Goal: Task Accomplishment & Management: Use online tool/utility

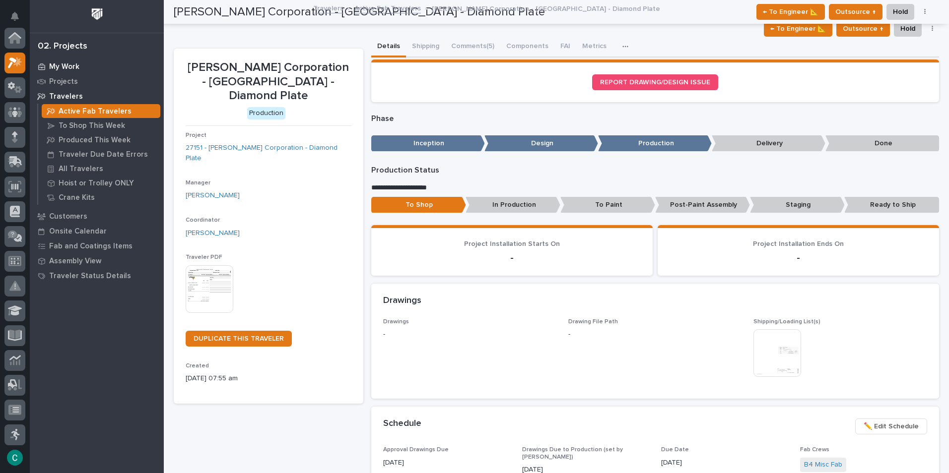
click at [72, 67] on p "My Work" at bounding box center [64, 67] width 30 height 9
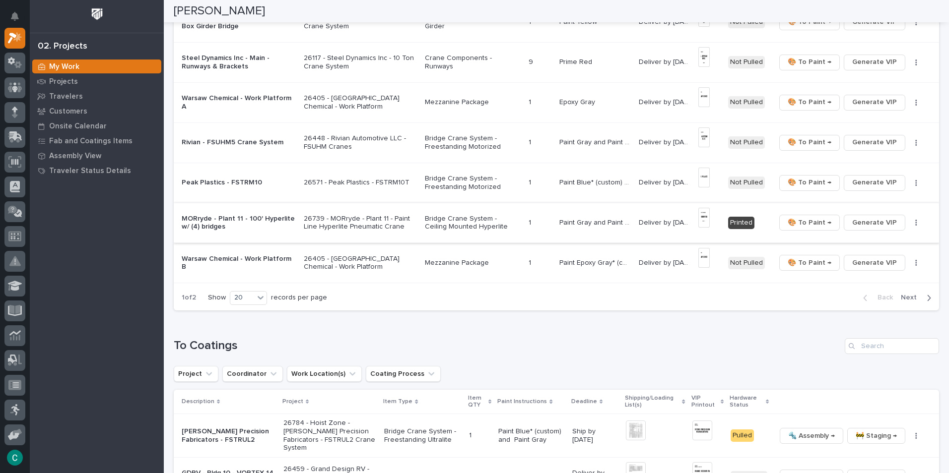
scroll to position [695, 0]
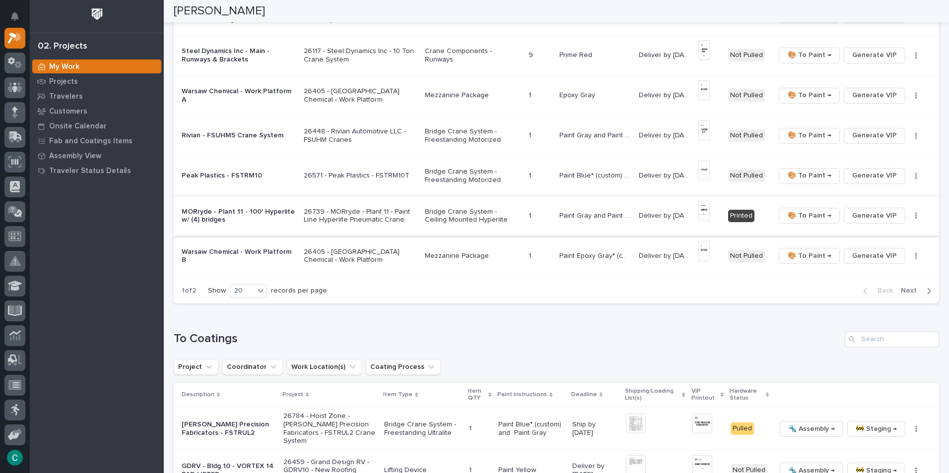
click at [699, 209] on img at bounding box center [703, 211] width 11 height 20
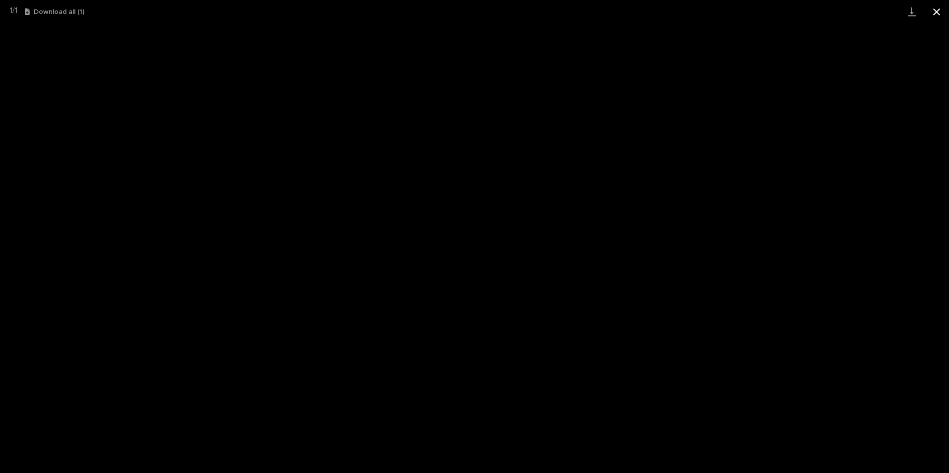
click at [944, 9] on button "Close gallery" at bounding box center [936, 11] width 25 height 23
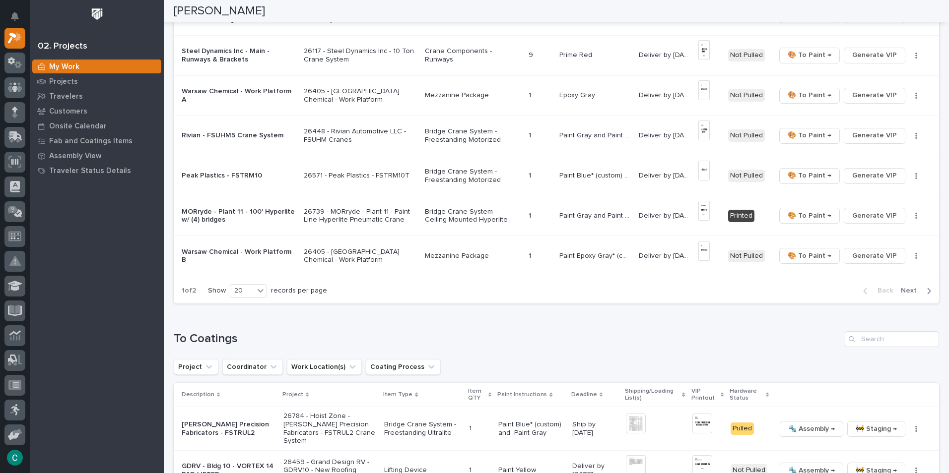
click at [914, 288] on span "Next" at bounding box center [911, 290] width 22 height 9
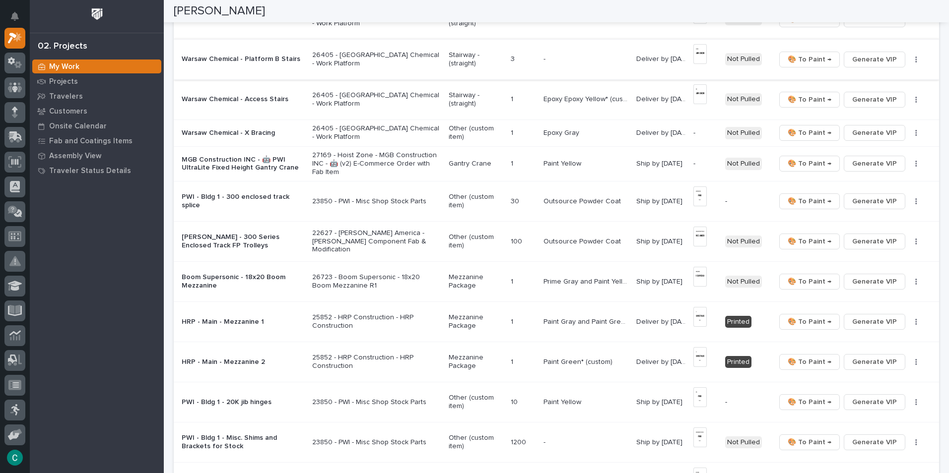
scroll to position [218, 0]
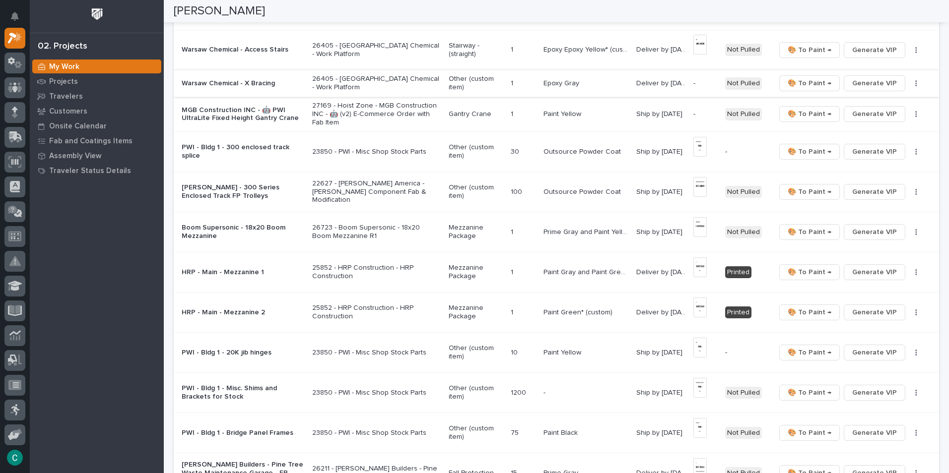
click at [876, 83] on span "Generate VIP" at bounding box center [874, 83] width 45 height 12
click at [867, 115] on span "Generate VIP" at bounding box center [874, 114] width 45 height 12
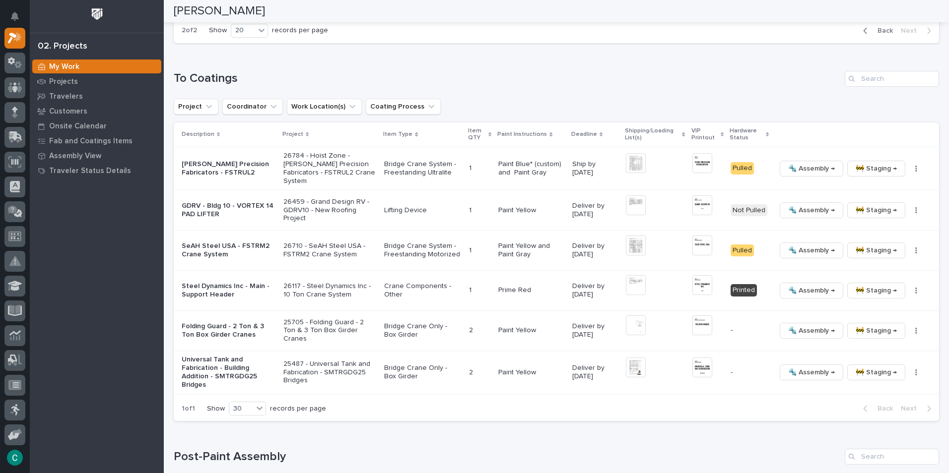
scroll to position [710, 0]
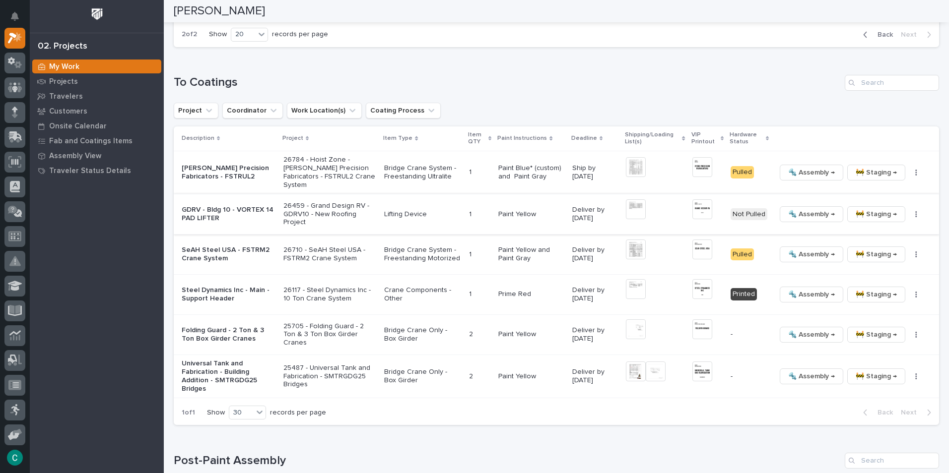
click at [692, 207] on img at bounding box center [702, 209] width 20 height 20
click at [696, 207] on img at bounding box center [702, 209] width 20 height 20
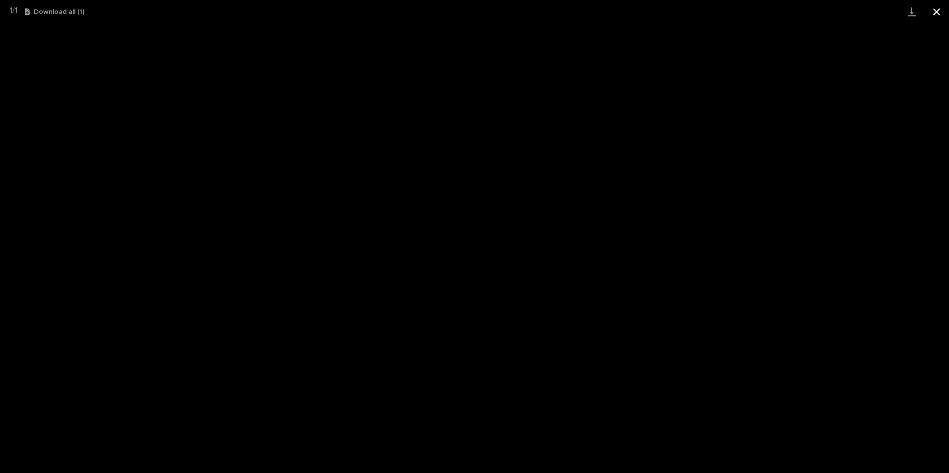
click at [935, 13] on button "Close gallery" at bounding box center [936, 11] width 25 height 23
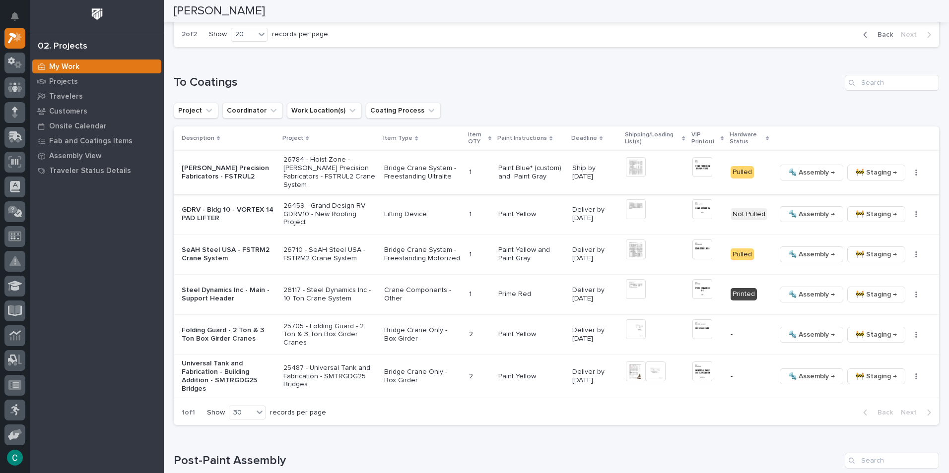
click at [788, 173] on span "🔩 Assembly →" at bounding box center [811, 173] width 47 height 12
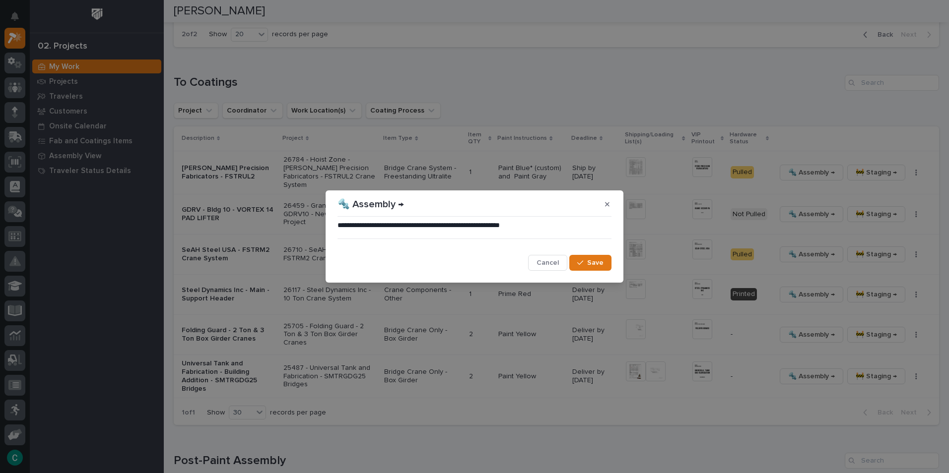
click at [596, 264] on span "Save" at bounding box center [595, 262] width 16 height 9
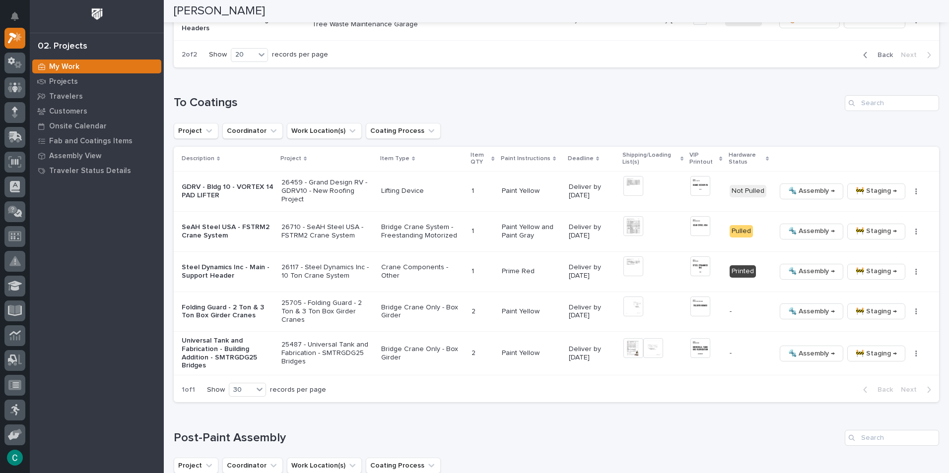
scroll to position [707, 0]
